Goal: Obtain resource: Obtain resource

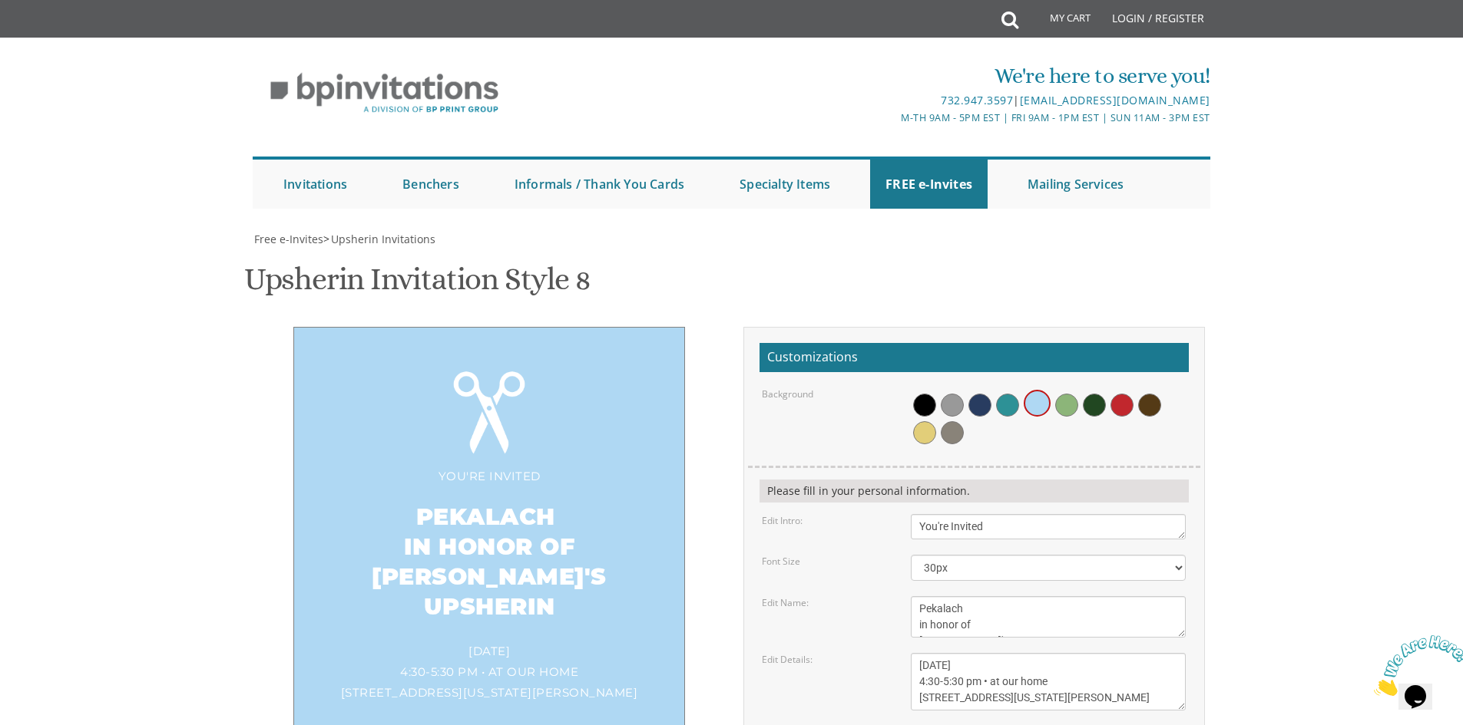
scroll to position [12, 0]
click at [1036, 514] on textarea "Please join us at" at bounding box center [1048, 526] width 275 height 25
type textarea "You're Invited FOR"
click at [420, 611] on div "You're Invited Pekalach in honor of [PERSON_NAME]'s Upsherin [DATE] 4:30-5:30 p…" at bounding box center [731, 620] width 969 height 587
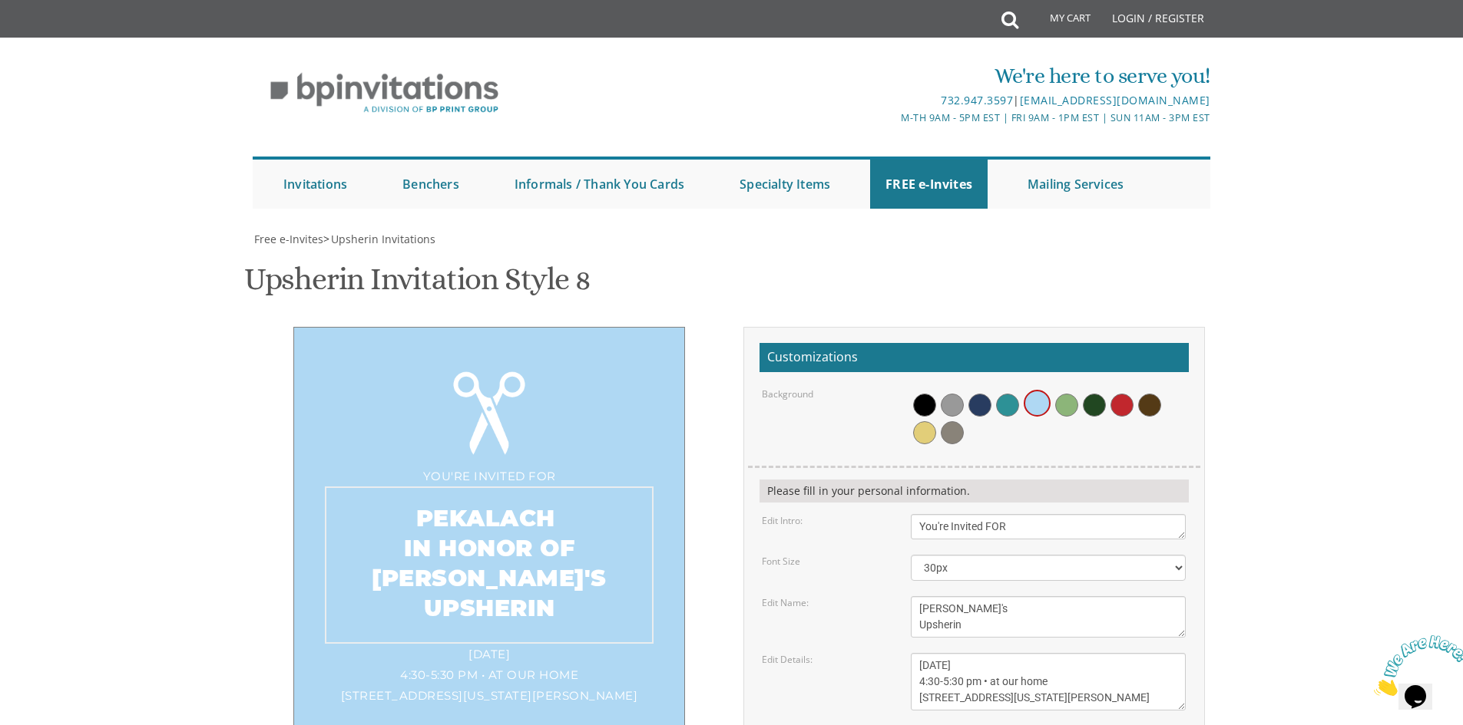
scroll to position [0, 0]
drag, startPoint x: 921, startPoint y: 378, endPoint x: 988, endPoint y: 391, distance: 68.8
click at [988, 597] on textarea "[PERSON_NAME]'s Upsherin" at bounding box center [1048, 617] width 275 height 41
type textarea "[PERSON_NAME]'s Upsherin"
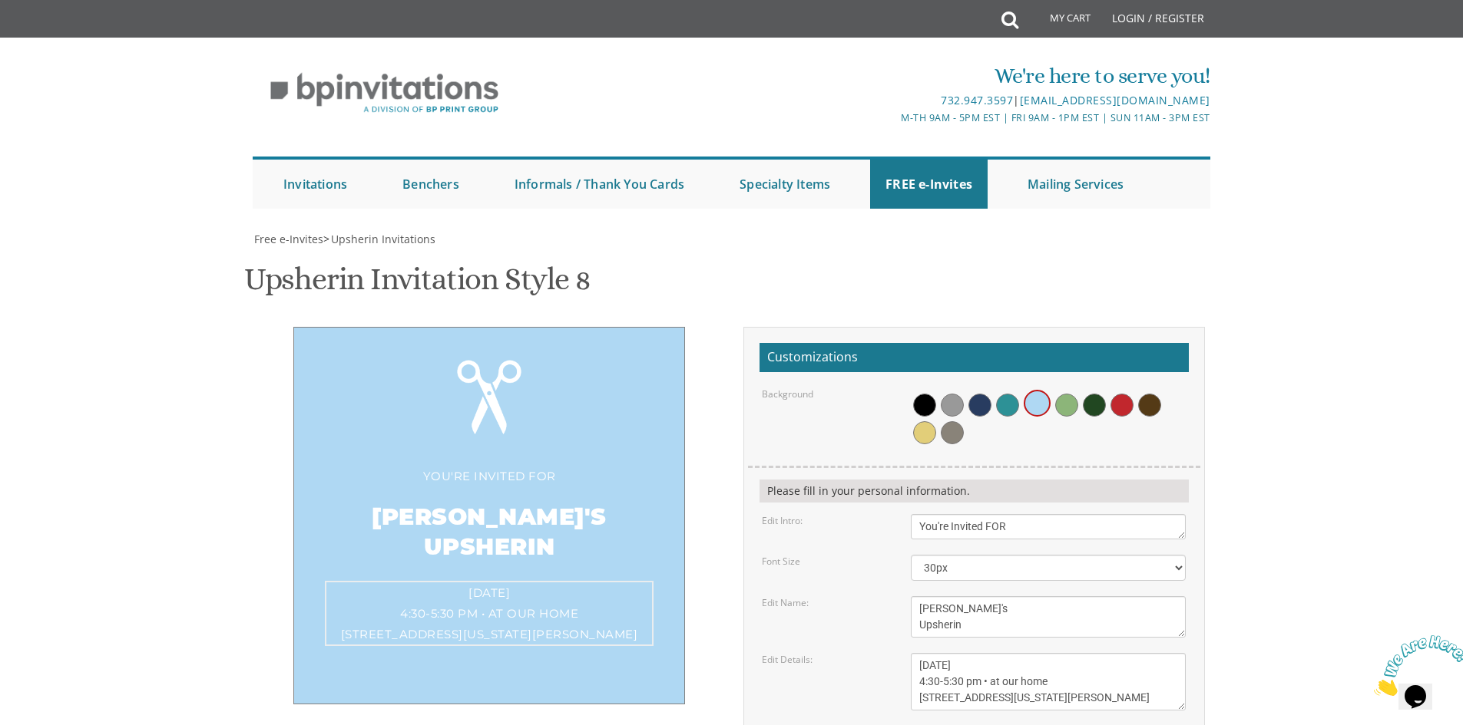
click at [945, 653] on textarea "[DATE] 1:00 pm • at our home [STREET_ADDRESS] • [GEOGRAPHIC_DATA], [US_STATE]" at bounding box center [1048, 682] width 275 height 58
click at [978, 555] on select "20px 30px 40px 50px 60px 70px 80px" at bounding box center [1048, 568] width 275 height 26
select select "40px"
click at [911, 555] on select "20px 30px 40px 50px 60px 70px 80px" at bounding box center [1048, 568] width 275 height 26
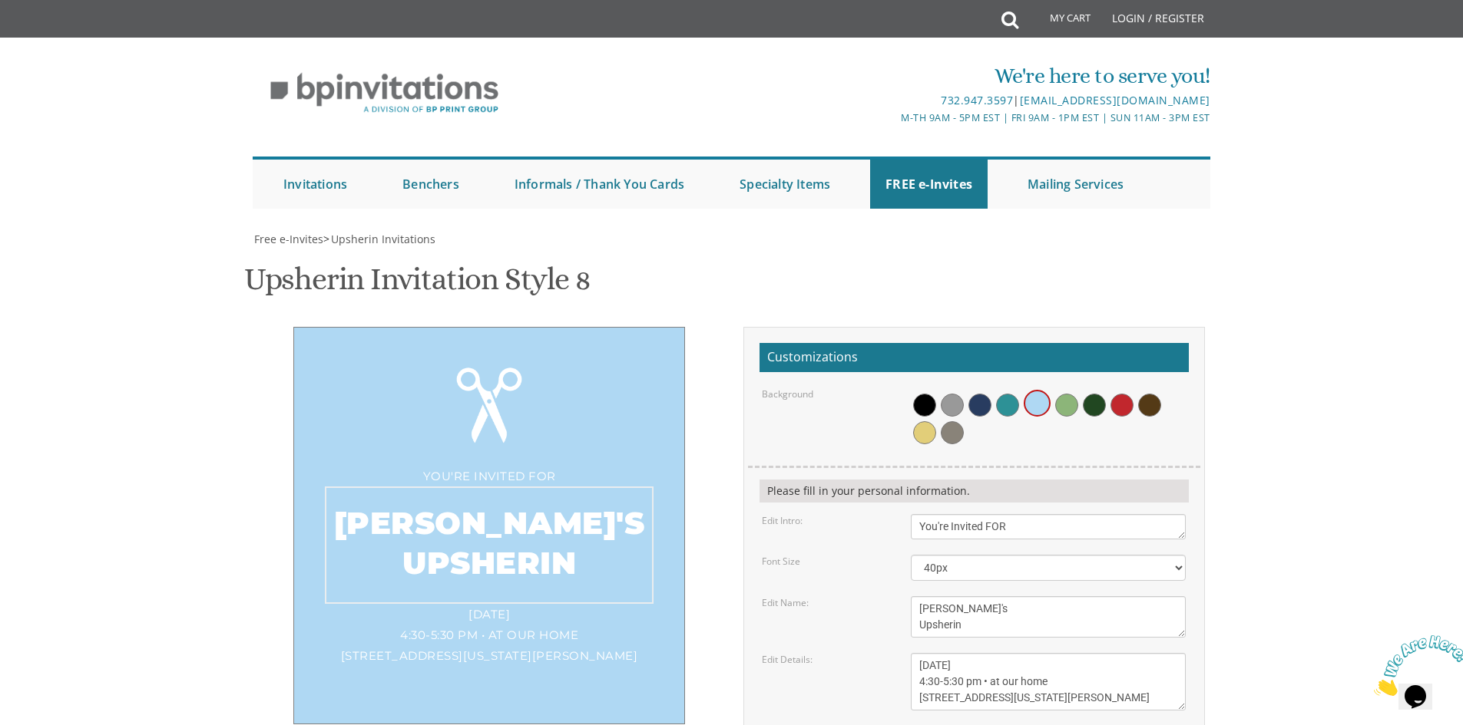
click at [954, 597] on textarea "[PERSON_NAME]'s Upsherin" at bounding box center [1048, 617] width 275 height 41
type textarea "[PERSON_NAME]'s Upsherin"
click at [570, 541] on div "You're Invited FOR [PERSON_NAME]'s Upsherin [DATE] 4:30-5:30 pm • at our home […" at bounding box center [731, 620] width 969 height 587
drag, startPoint x: 962, startPoint y: 452, endPoint x: 908, endPoint y: 415, distance: 65.6
click at [904, 653] on div "[DATE] 1:00 pm • at our home [STREET_ADDRESS] • [GEOGRAPHIC_DATA], [US_STATE]" at bounding box center [1048, 682] width 298 height 58
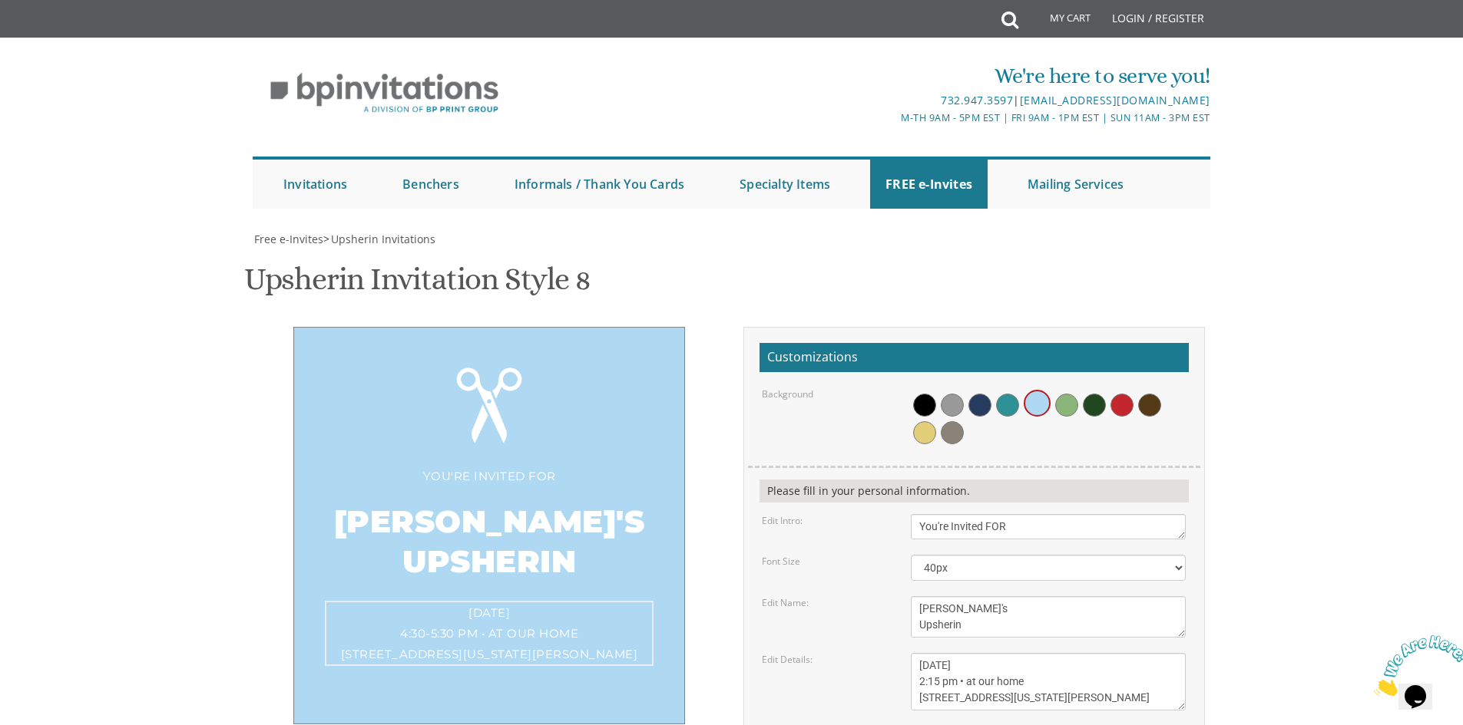
type textarea "[DATE] 2:15 pm • at our home [STREET_ADDRESS][US_STATE][PERSON_NAME]"
click at [1307, 345] on body "My Cart Total: View Cart Item(s) Submit My Cart Total: View Cart Item(s) Login …" at bounding box center [731, 661] width 1463 height 1322
drag, startPoint x: 1034, startPoint y: 302, endPoint x: 850, endPoint y: 289, distance: 184.7
click at [850, 514] on div "Edit Intro: Please join us at" at bounding box center [973, 526] width 447 height 25
type textarea "Please join us for"
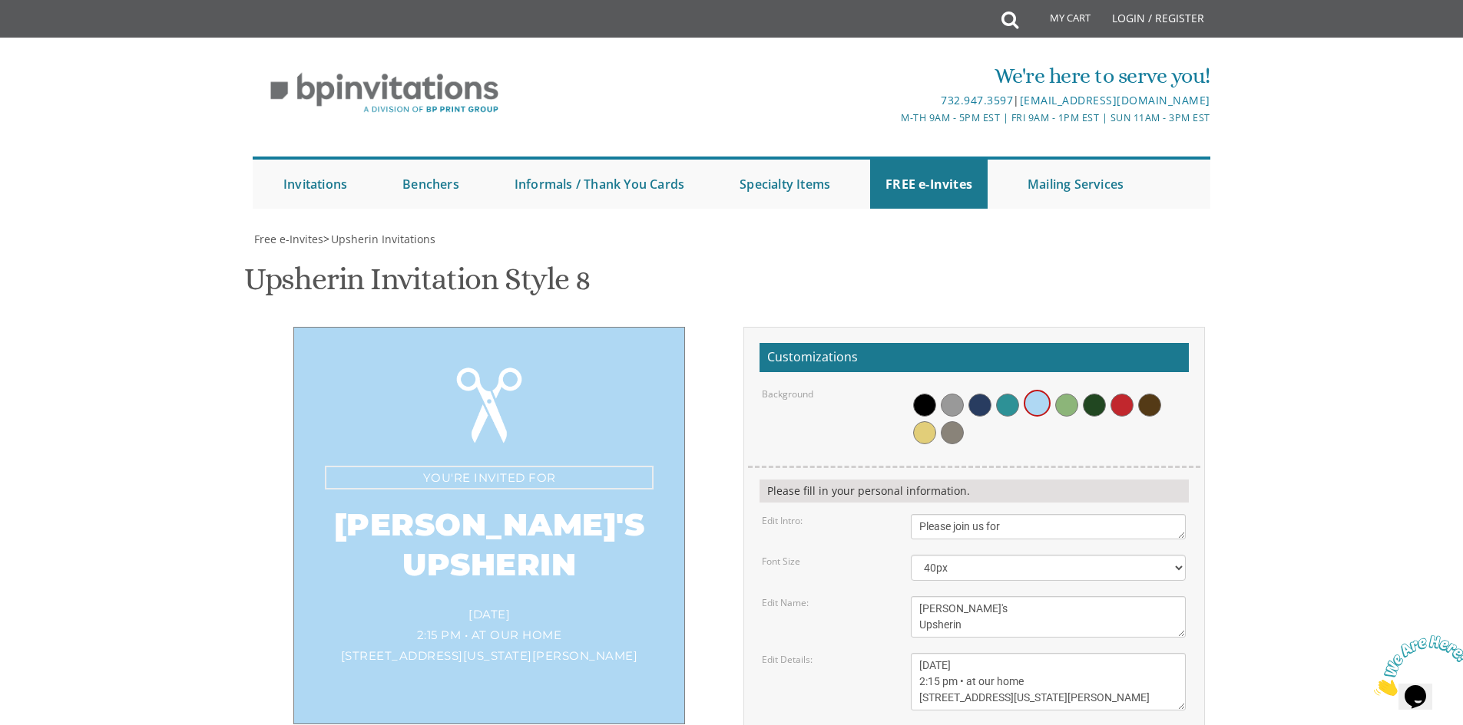
click at [1216, 327] on div "You're Invited FOR [PERSON_NAME]'s Upsherin [DATE] 2:15 pm • at our home [STREE…" at bounding box center [731, 628] width 975 height 603
